Goal: Obtain resource: Obtain resource

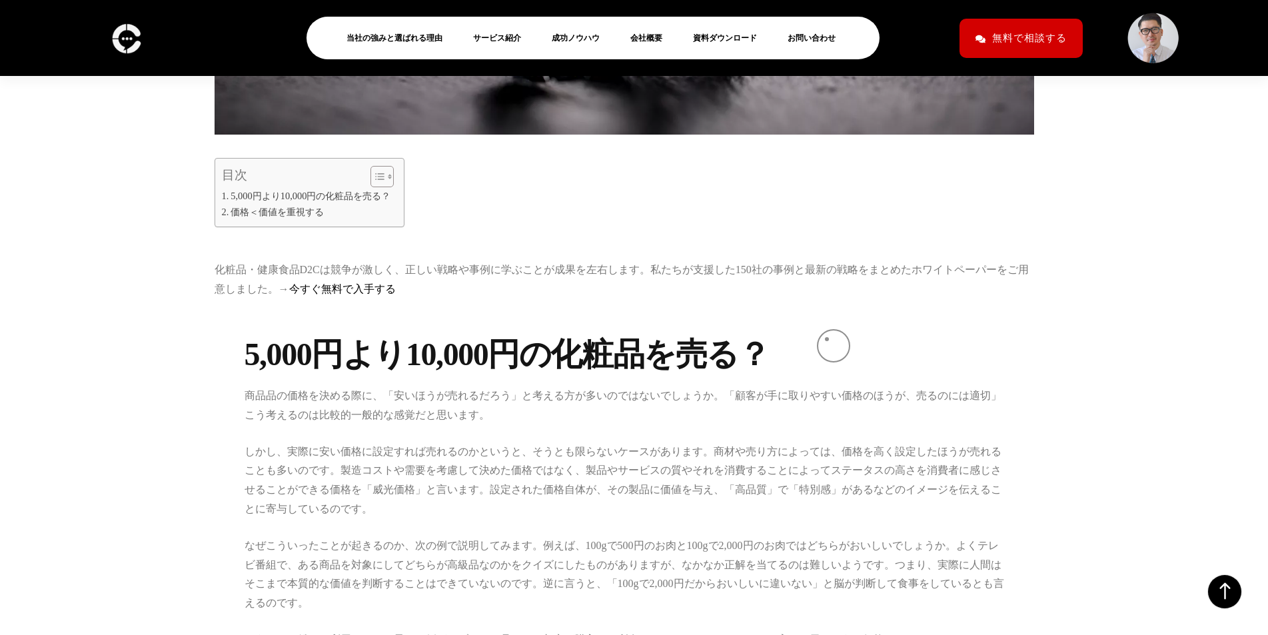
scroll to position [818, 0]
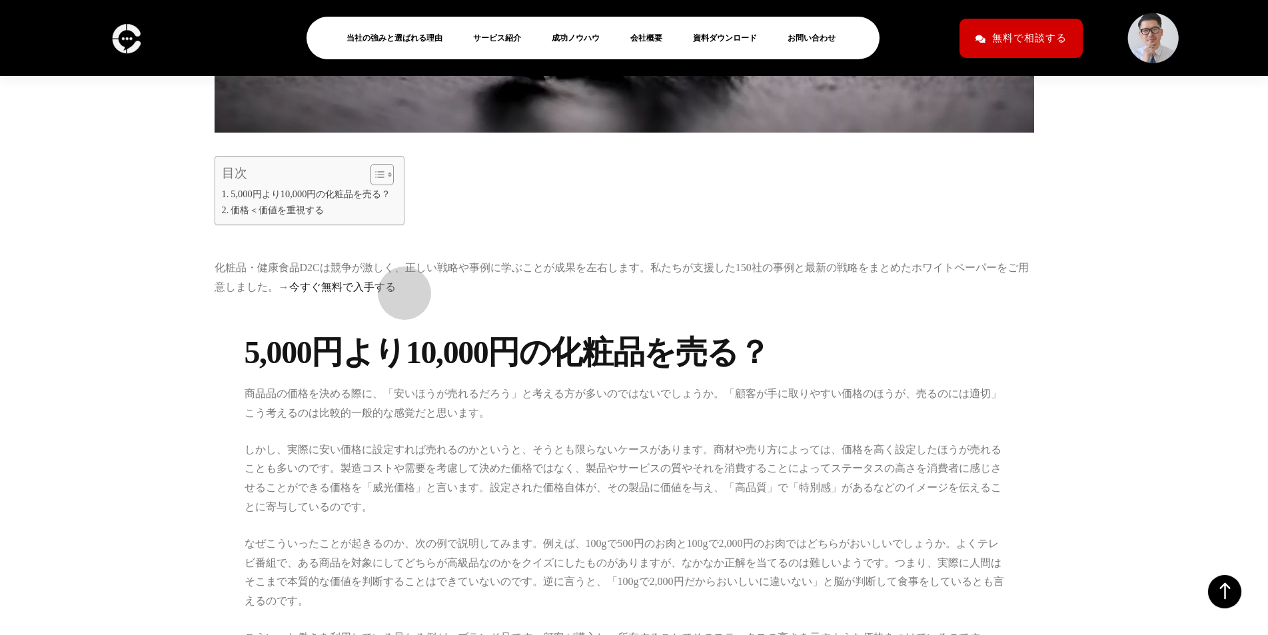
click at [396, 287] on link "今すぐ無料で入手する" at bounding box center [342, 286] width 107 height 11
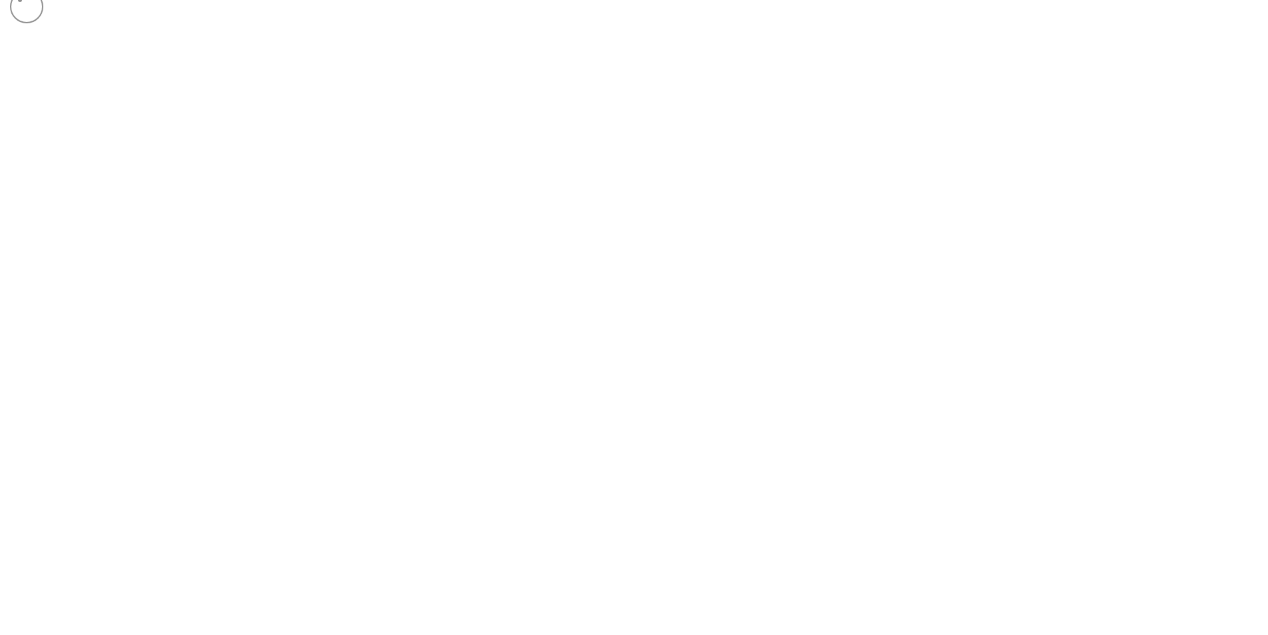
scroll to position [898, 0]
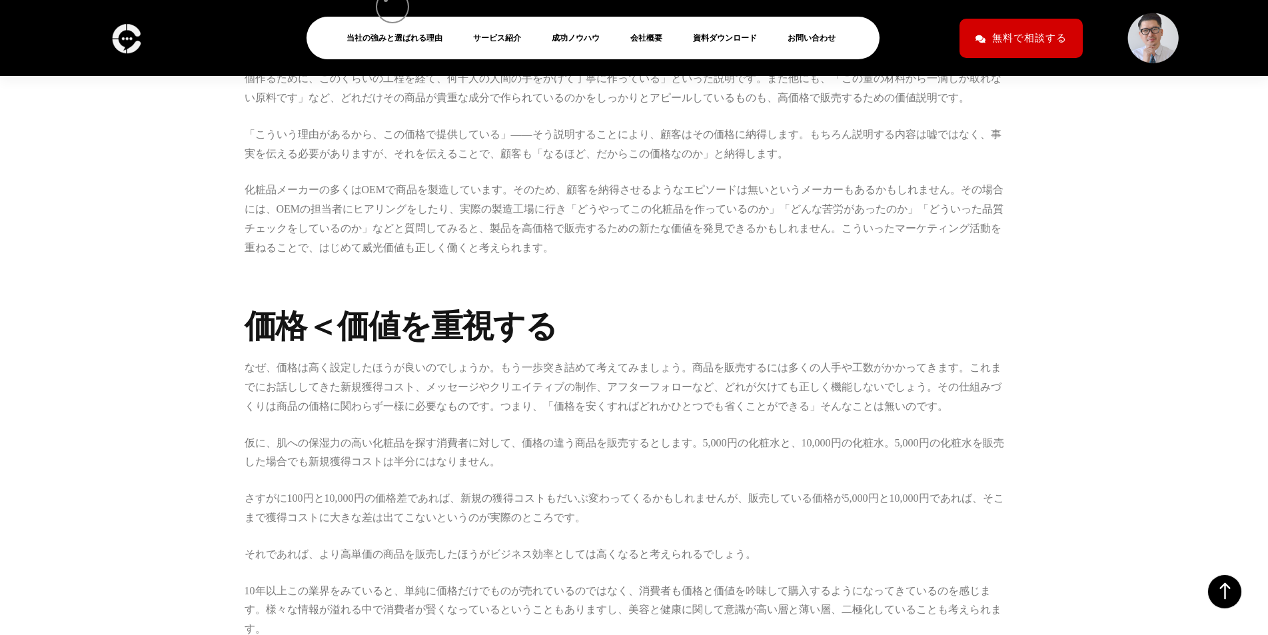
scroll to position [1752, 0]
